Goal: Entertainment & Leisure: Consume media (video, audio)

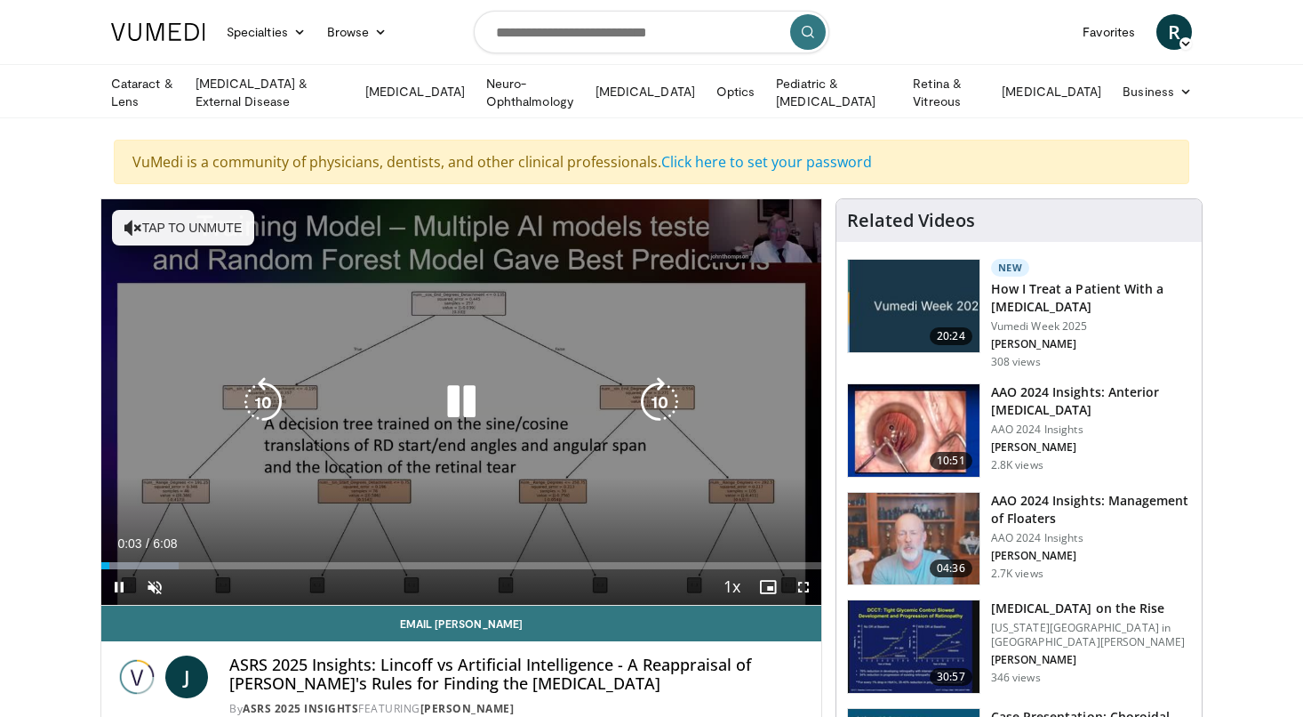
scroll to position [89, 0]
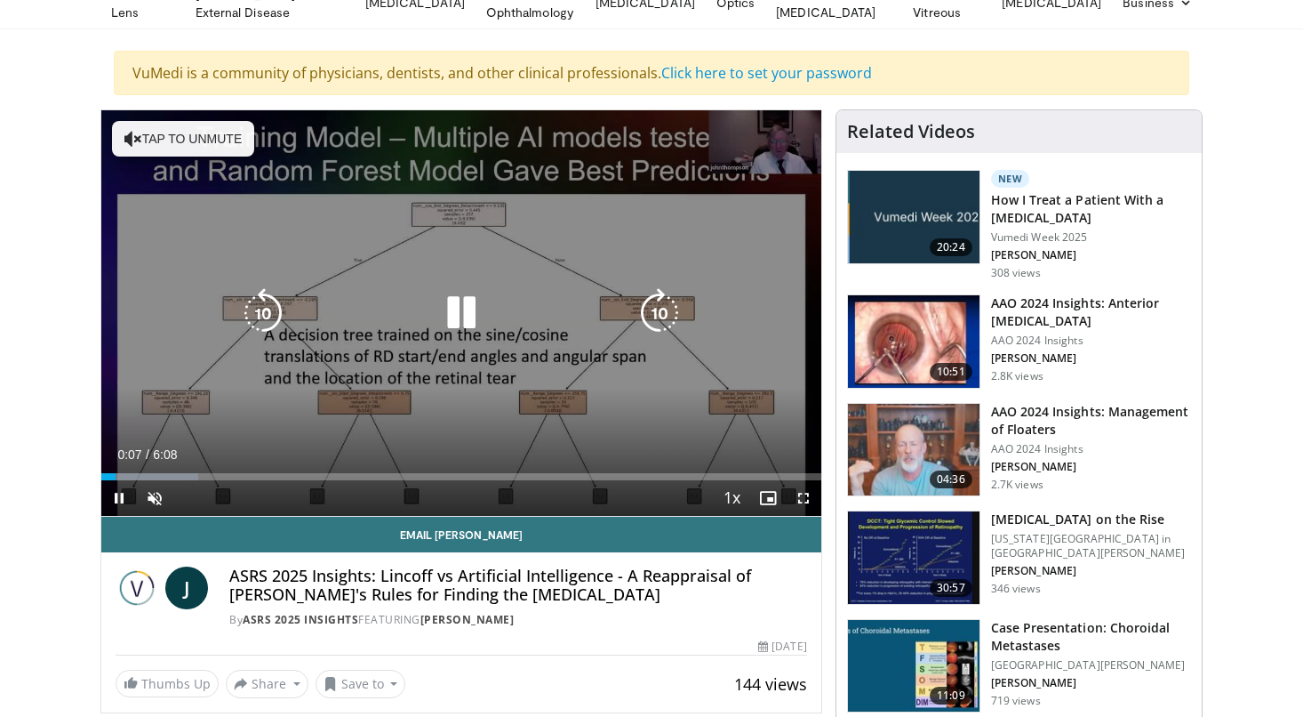
click at [202, 123] on button "Tap to unmute" at bounding box center [183, 139] width 142 height 36
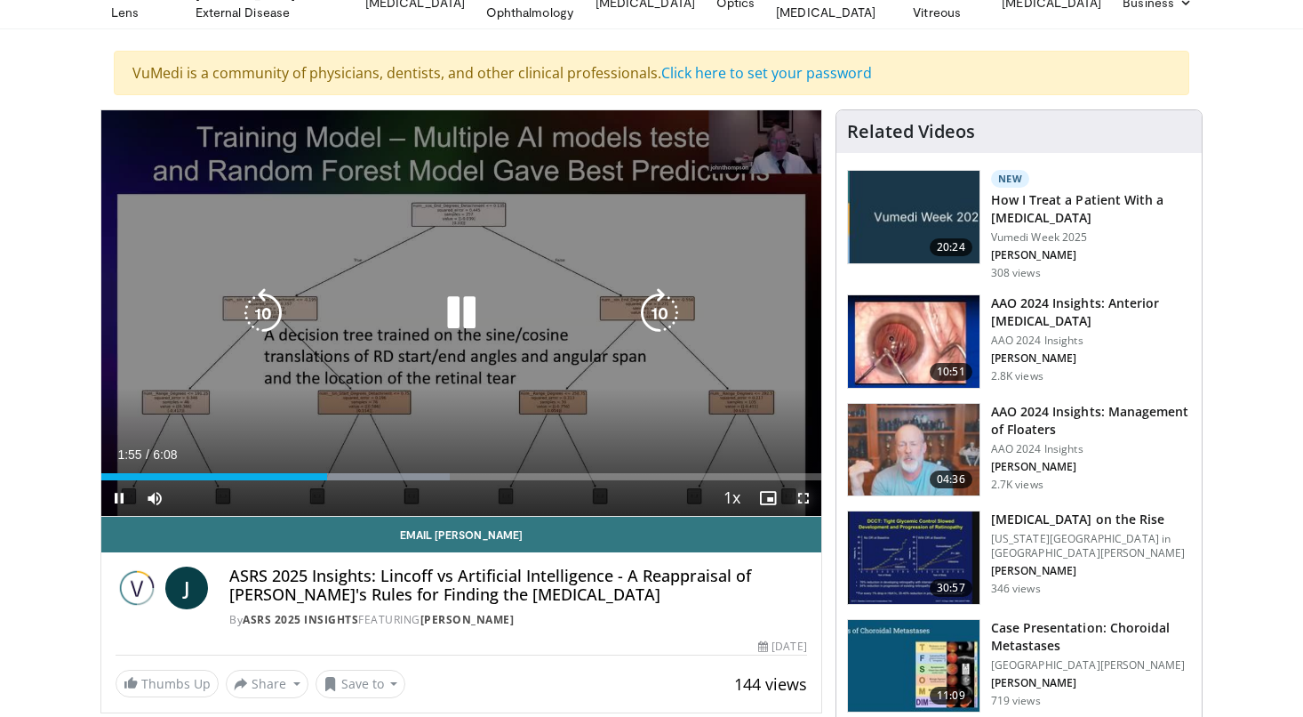
drag, startPoint x: 805, startPoint y: 491, endPoint x: 850, endPoint y: 581, distance: 101.4
click at [805, 491] on span "Video Player" at bounding box center [804, 498] width 36 height 36
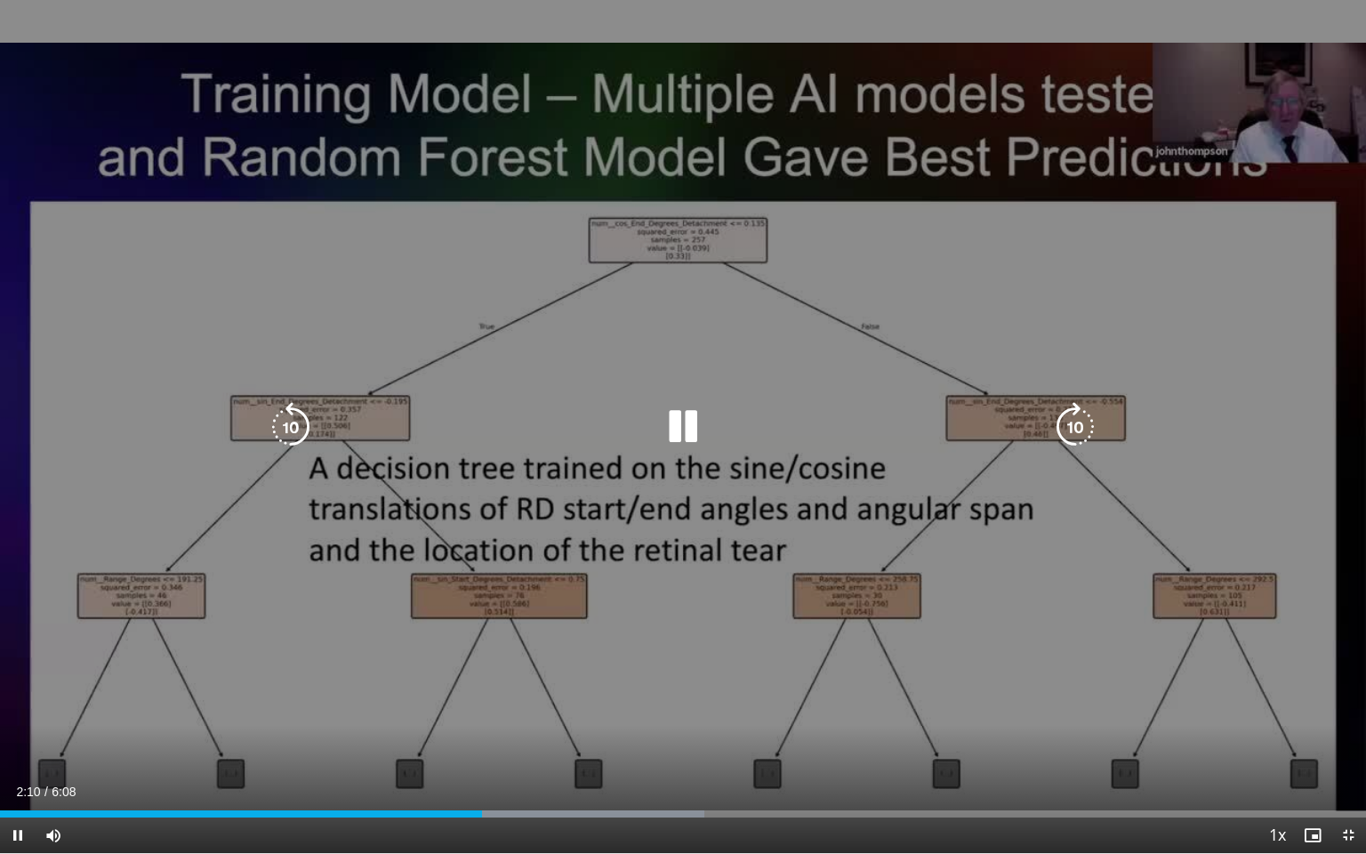
drag, startPoint x: 1248, startPoint y: 89, endPoint x: 1123, endPoint y: 111, distance: 127.3
click at [1123, 111] on div "10 seconds Tap to unmute" at bounding box center [683, 426] width 1366 height 853
click at [1191, 107] on div "10 seconds Tap to unmute" at bounding box center [683, 426] width 1366 height 853
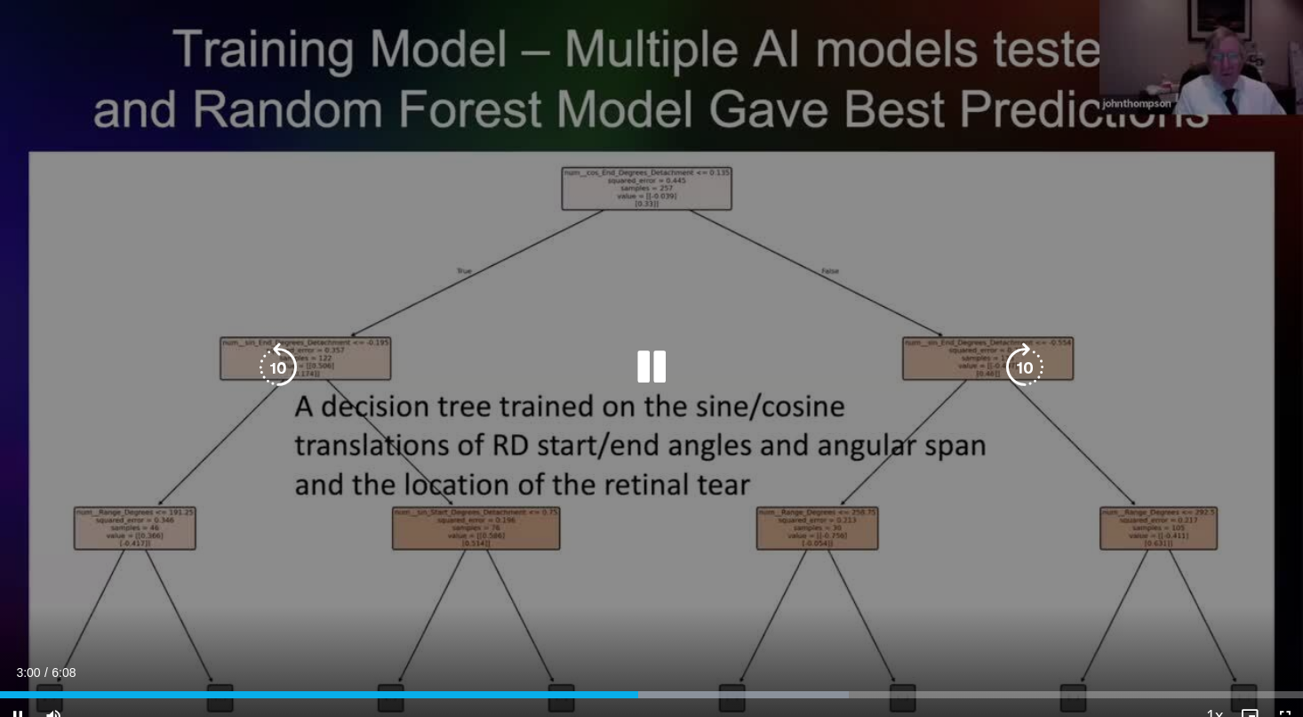
scroll to position [178, 0]
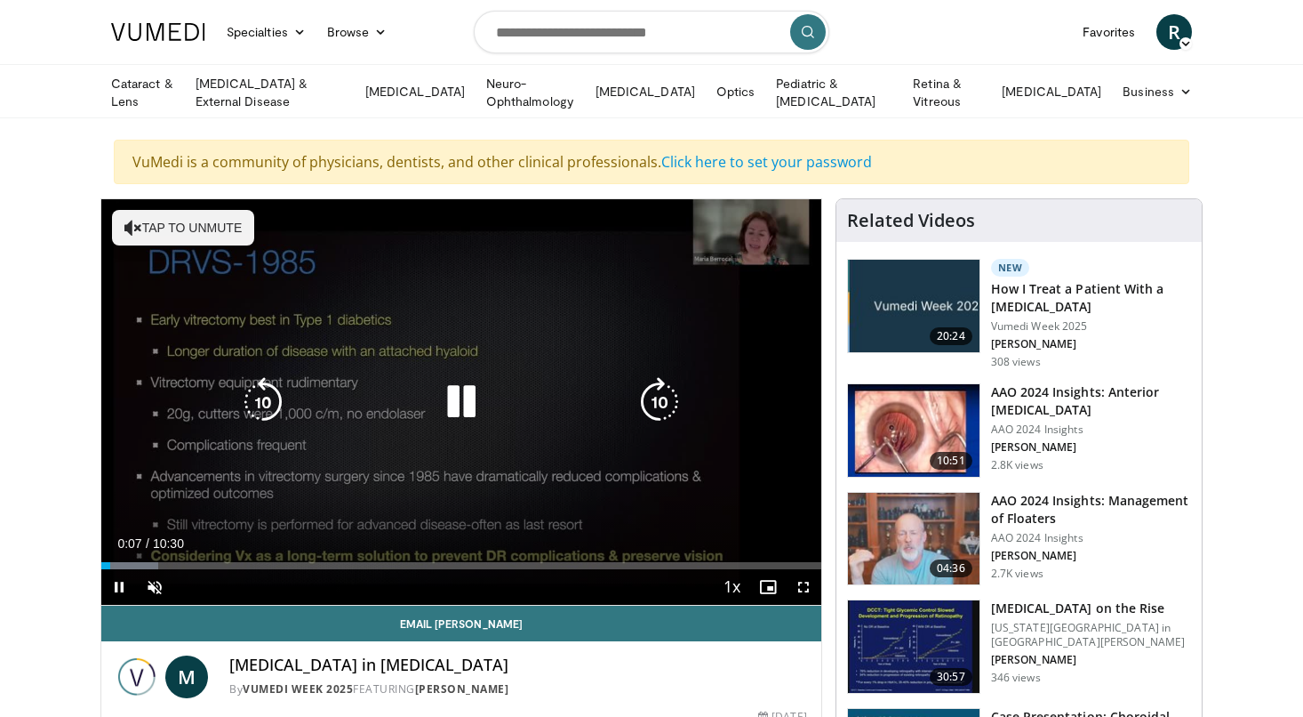
click at [212, 229] on button "Tap to unmute" at bounding box center [183, 228] width 142 height 36
